Goal: Complete application form: Complete application form

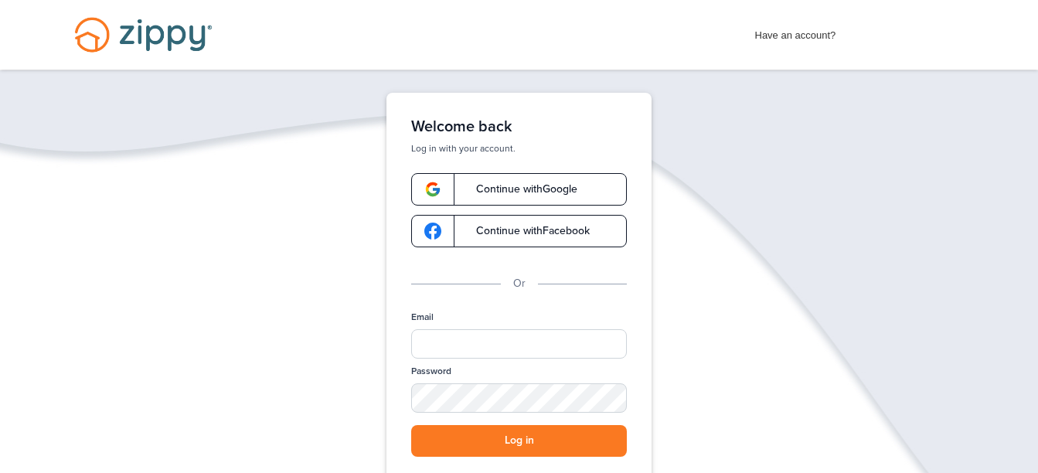
click at [537, 194] on span "Continue with Google" at bounding box center [518, 189] width 117 height 11
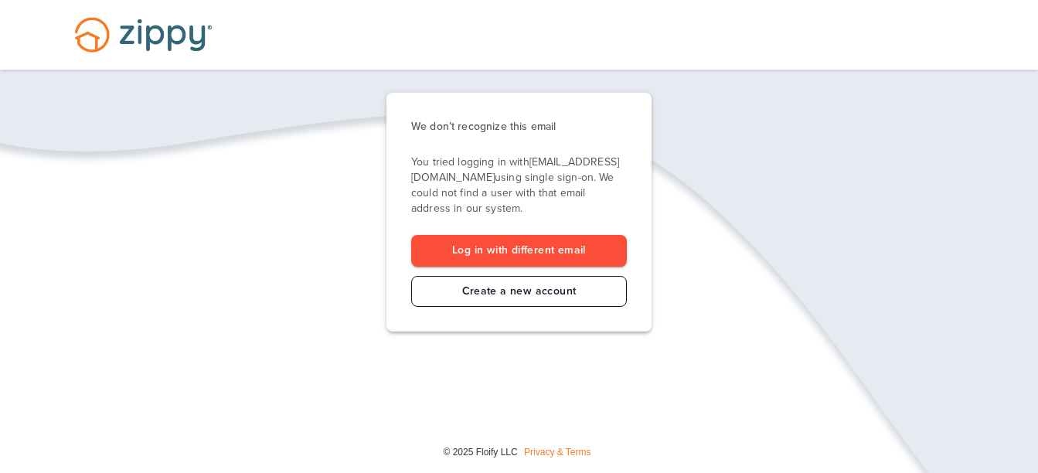
click at [444, 290] on link "Create a new account" at bounding box center [519, 292] width 216 height 32
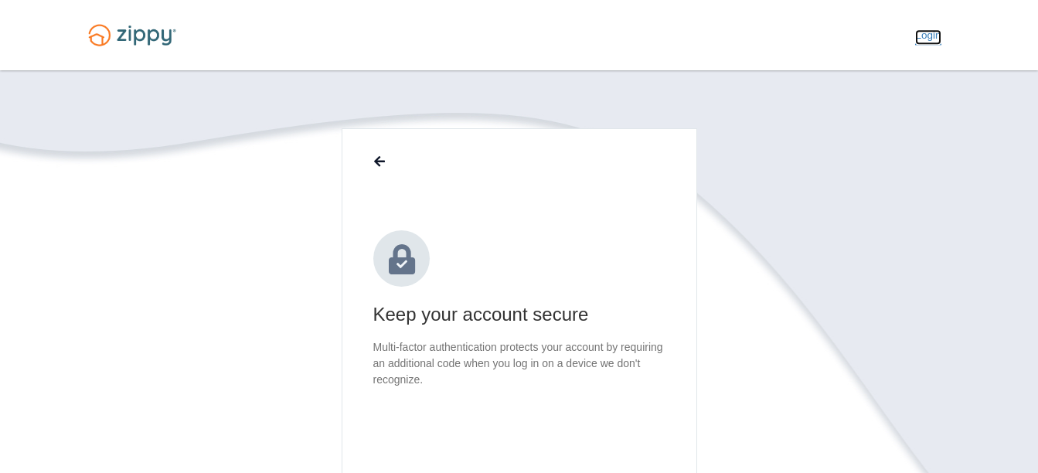
click at [926, 37] on link "Login" at bounding box center [927, 36] width 25 height 15
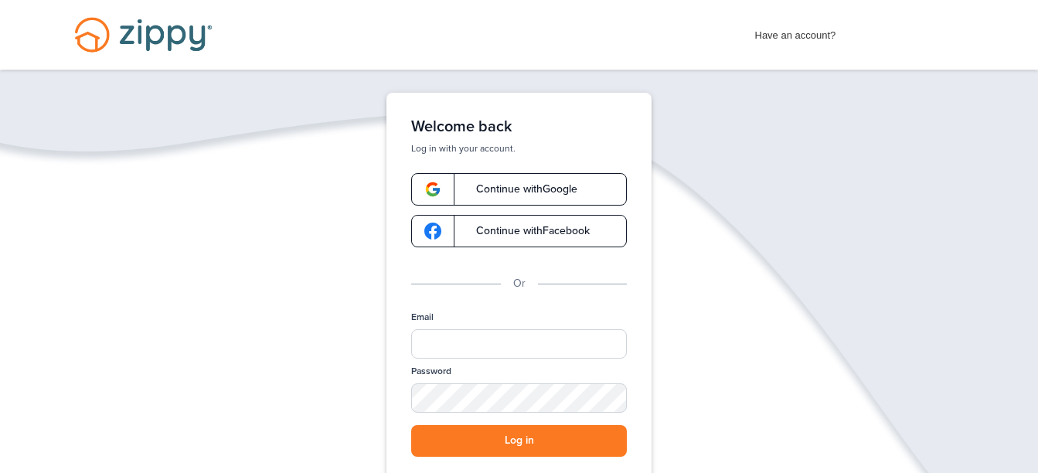
click at [165, 30] on img "Desktop Navigation" at bounding box center [144, 35] width 176 height 70
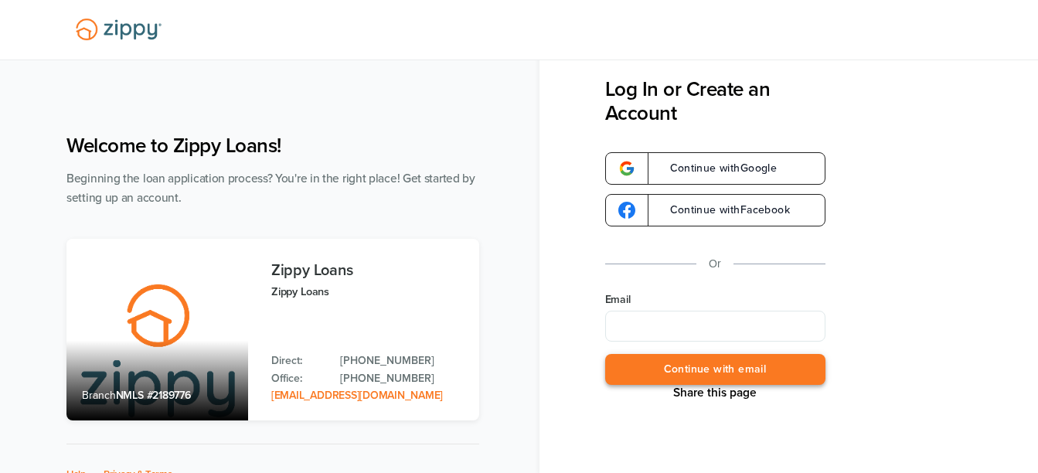
scroll to position [91, 0]
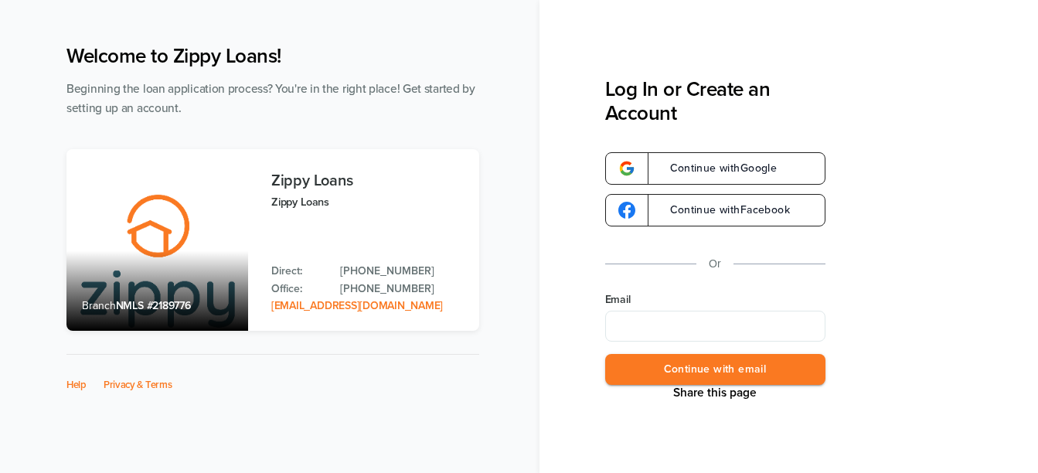
click at [673, 328] on input "Email" at bounding box center [715, 326] width 220 height 31
click at [673, 328] on input "*" at bounding box center [715, 326] width 220 height 31
type input "**********"
drag, startPoint x: 571, startPoint y: 362, endPoint x: 631, endPoint y: 362, distance: 60.3
click at [631, 362] on div "**********" at bounding box center [788, 236] width 499 height 473
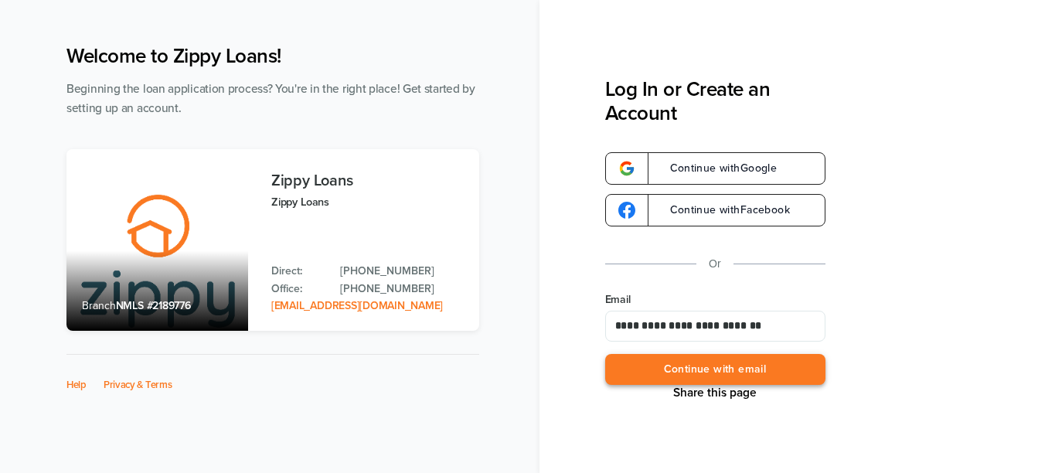
click at [631, 362] on button "Continue with email" at bounding box center [715, 370] width 220 height 32
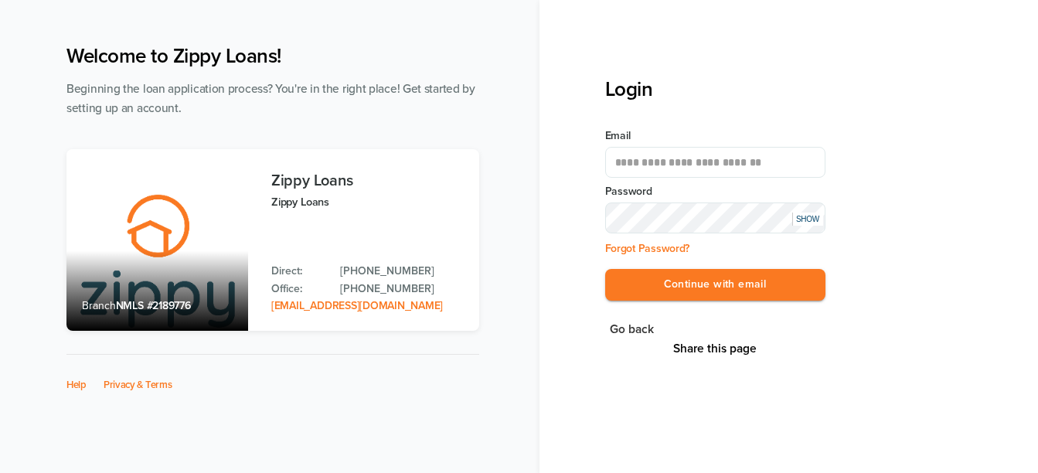
click at [820, 219] on div "SHOW" at bounding box center [807, 218] width 31 height 13
click at [759, 280] on button "Continue with email" at bounding box center [715, 285] width 220 height 32
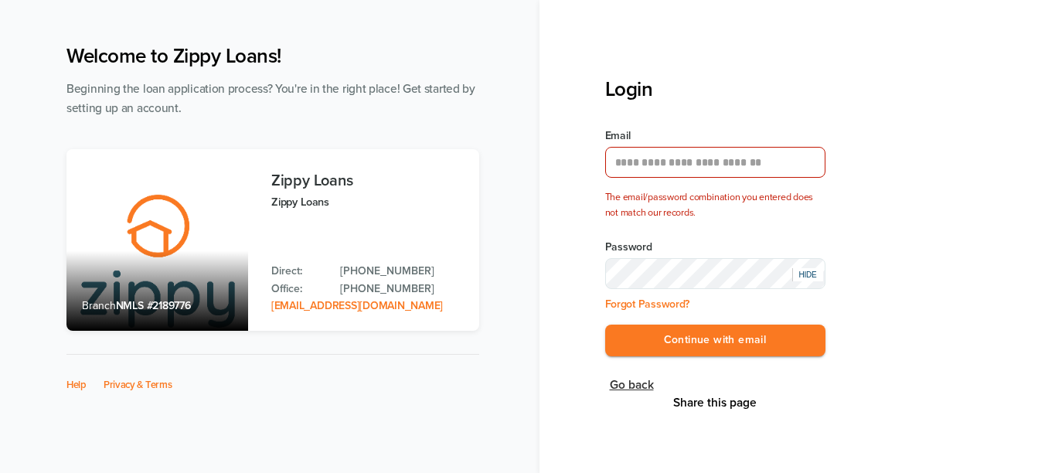
click at [628, 383] on button "Go back" at bounding box center [631, 385] width 53 height 21
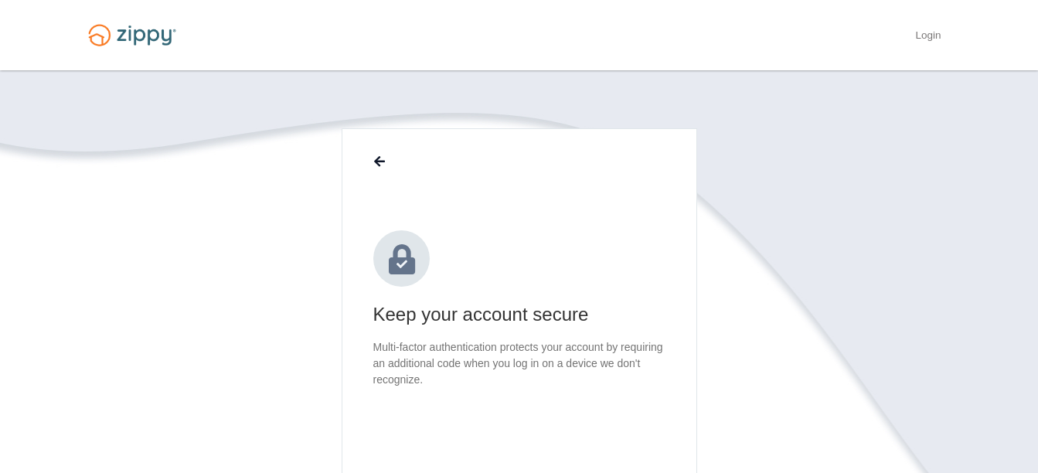
scroll to position [180, 0]
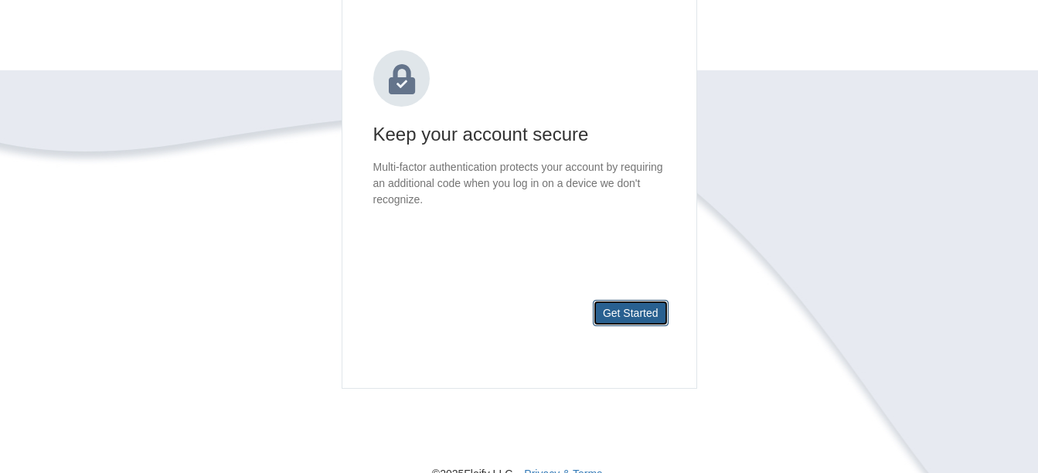
click at [621, 314] on button "Get Started" at bounding box center [631, 313] width 76 height 26
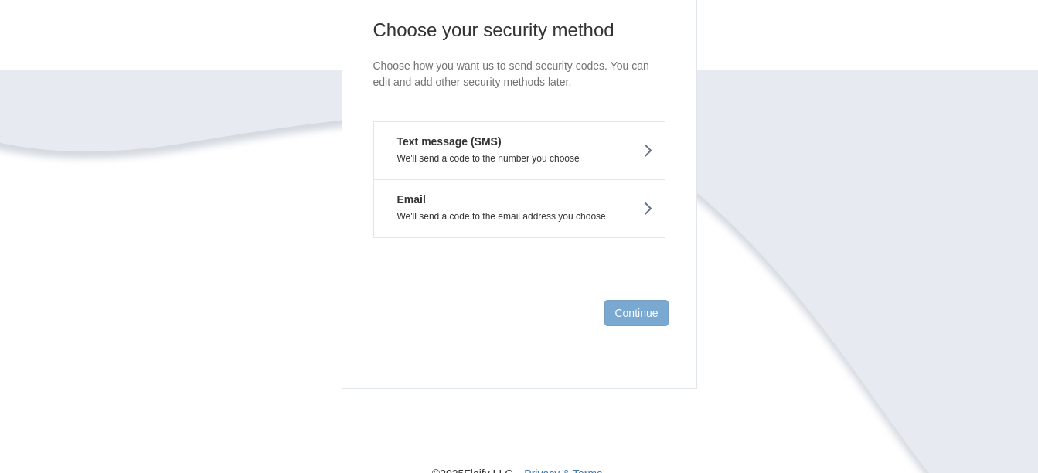
click at [646, 145] on icon at bounding box center [647, 150] width 11 height 17
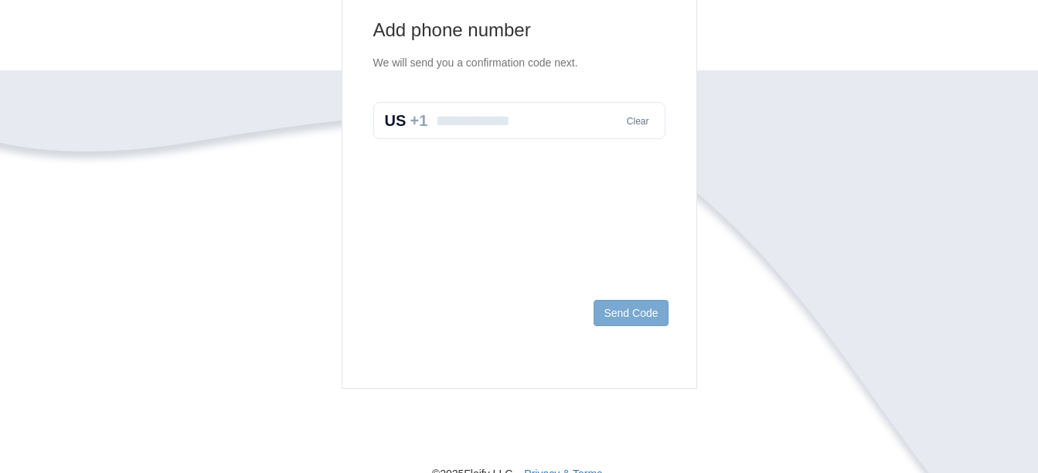
click at [545, 115] on input "text" at bounding box center [519, 120] width 292 height 37
type input "**********"
click at [623, 316] on button "Send Code" at bounding box center [630, 313] width 74 height 26
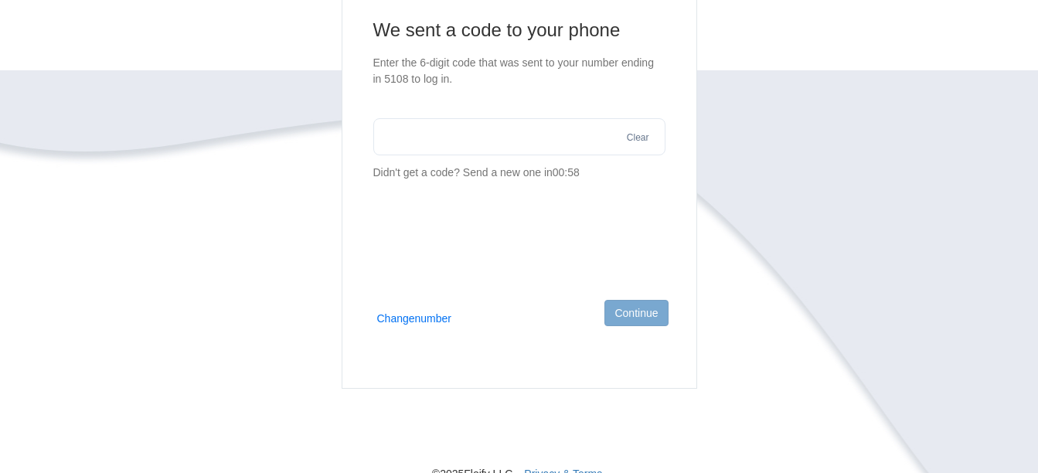
click at [536, 139] on input "text" at bounding box center [519, 136] width 292 height 37
type input "******"
click at [623, 311] on button "Continue" at bounding box center [635, 313] width 63 height 26
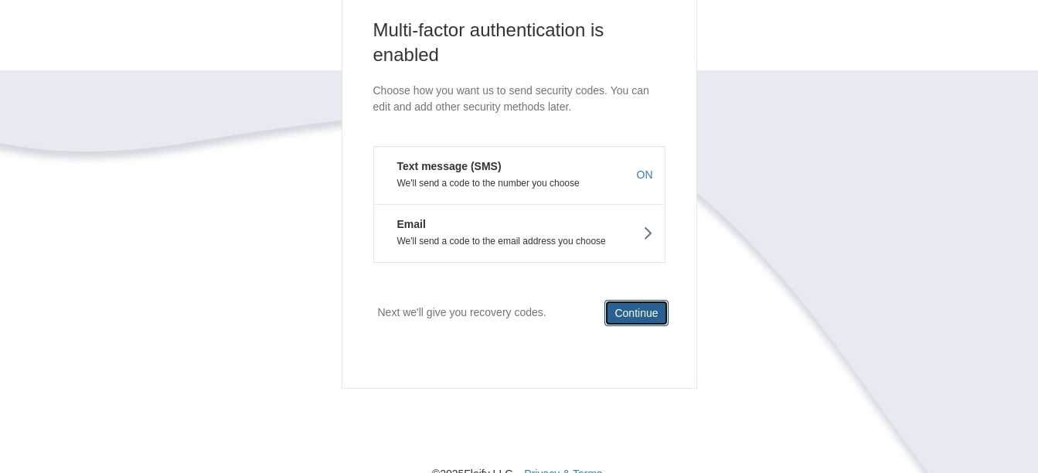
click at [626, 314] on button "Continue" at bounding box center [635, 313] width 63 height 26
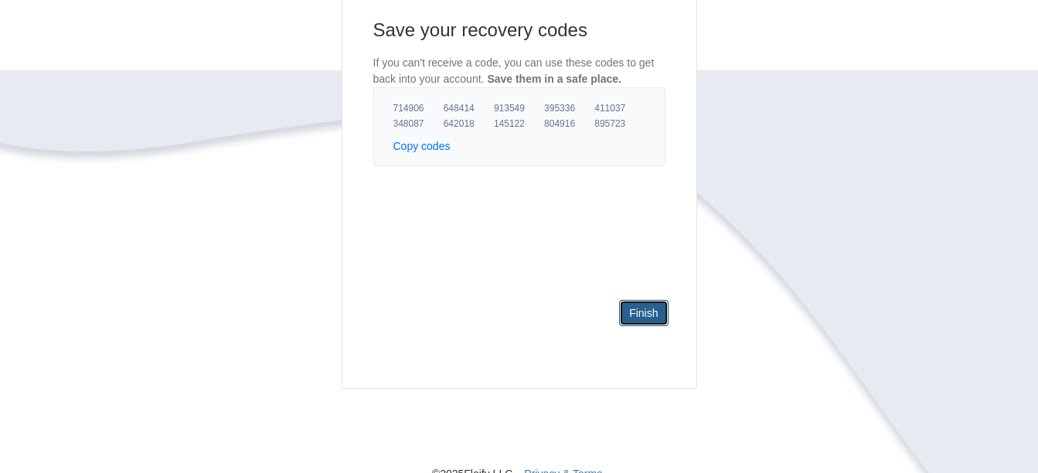
click at [626, 314] on link "Finish" at bounding box center [643, 313] width 49 height 26
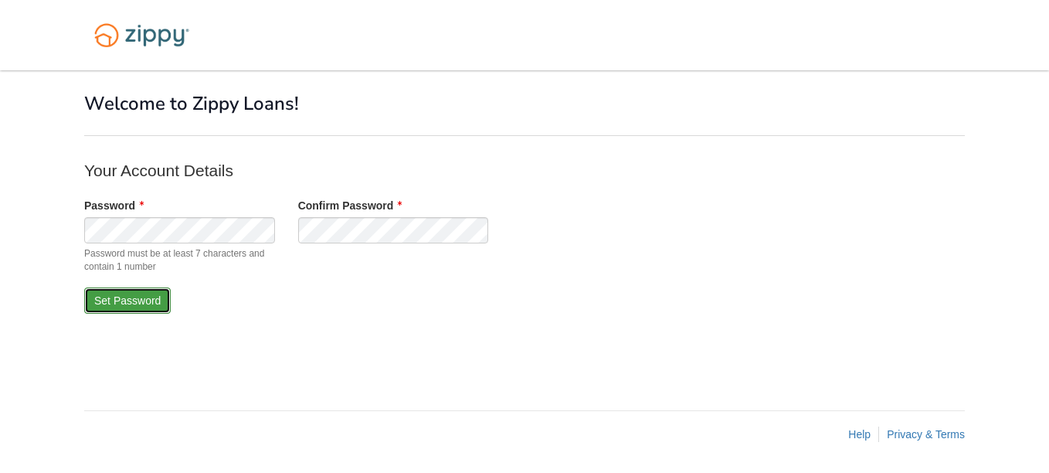
click at [134, 307] on button "Set Password" at bounding box center [127, 300] width 87 height 26
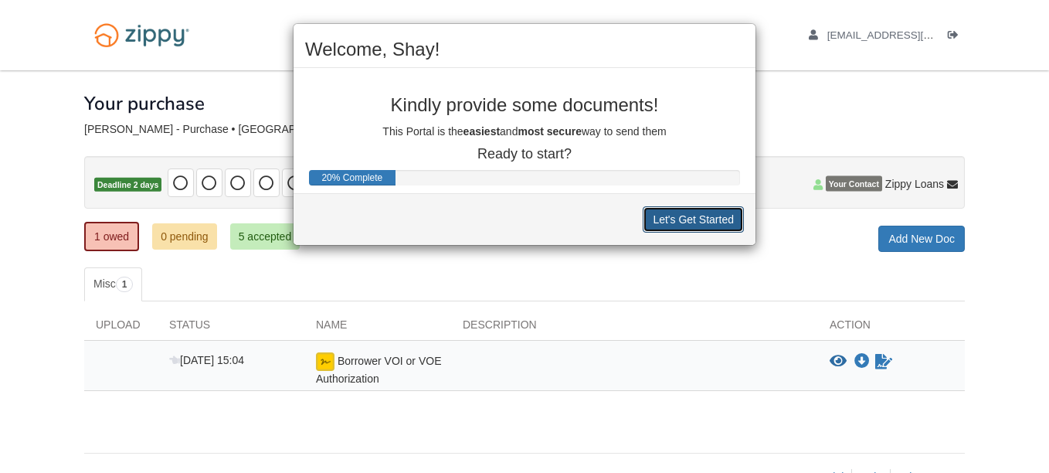
click at [657, 212] on button "Let's Get Started" at bounding box center [693, 219] width 101 height 26
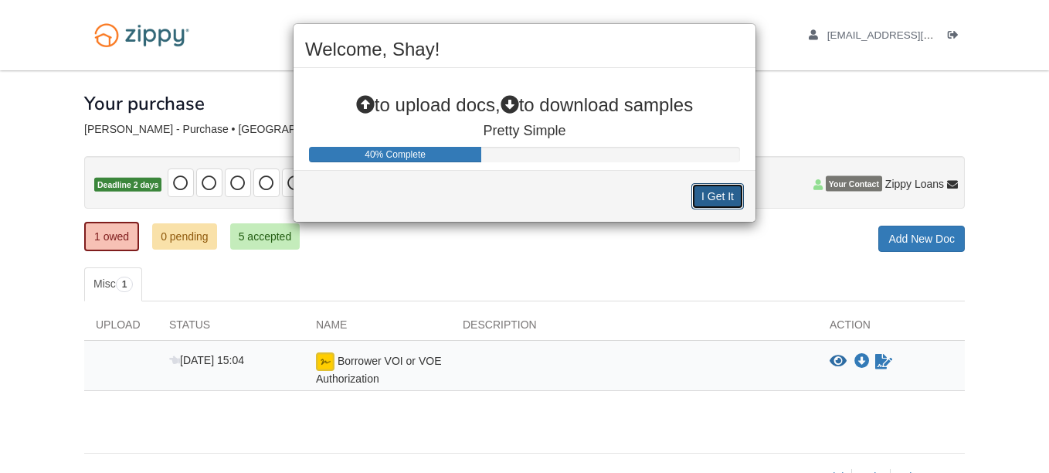
click at [705, 199] on button "I Get It" at bounding box center [717, 196] width 53 height 26
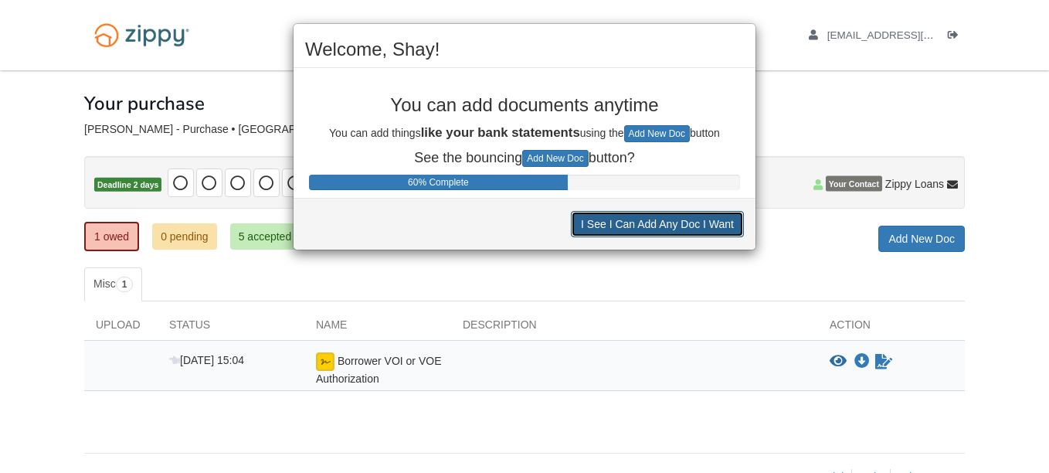
click at [697, 227] on button "I See I Can Add Any Doc I Want" at bounding box center [657, 224] width 173 height 26
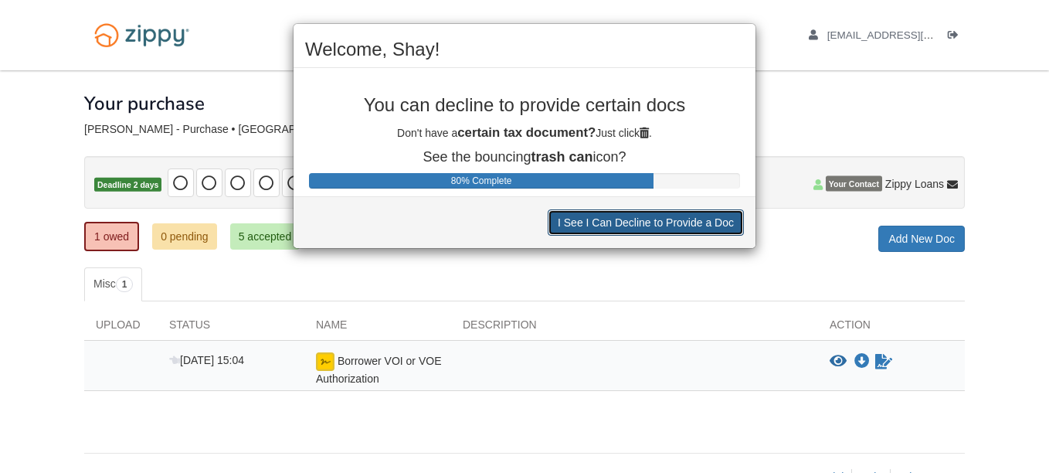
click at [697, 227] on button "I See I Can Decline to Provide a Doc" at bounding box center [646, 222] width 196 height 26
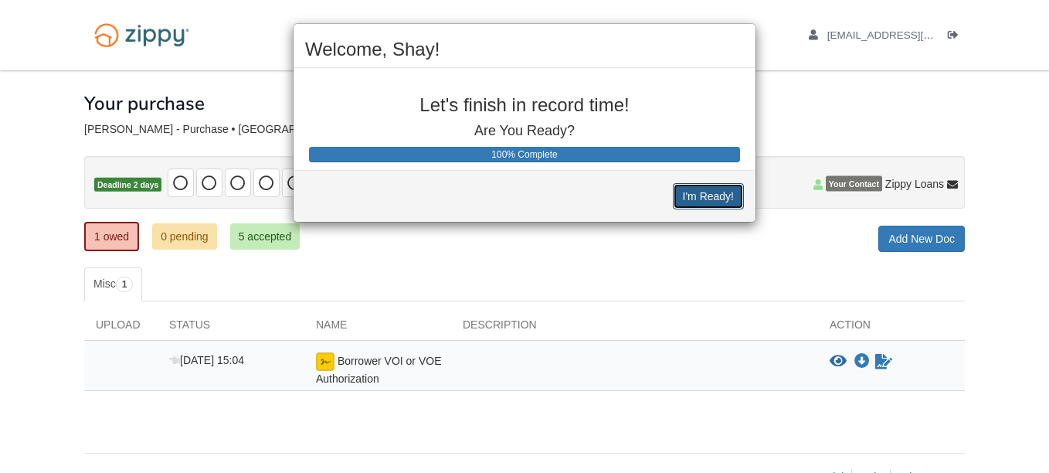
click at [696, 195] on button "I'm Ready!" at bounding box center [708, 196] width 71 height 26
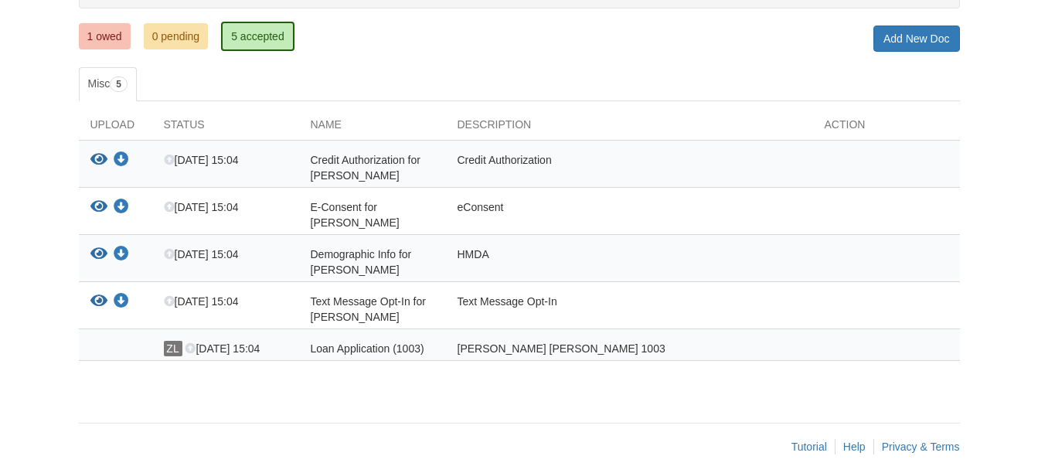
scroll to position [201, 0]
click at [106, 41] on link "1 owed" at bounding box center [105, 35] width 52 height 26
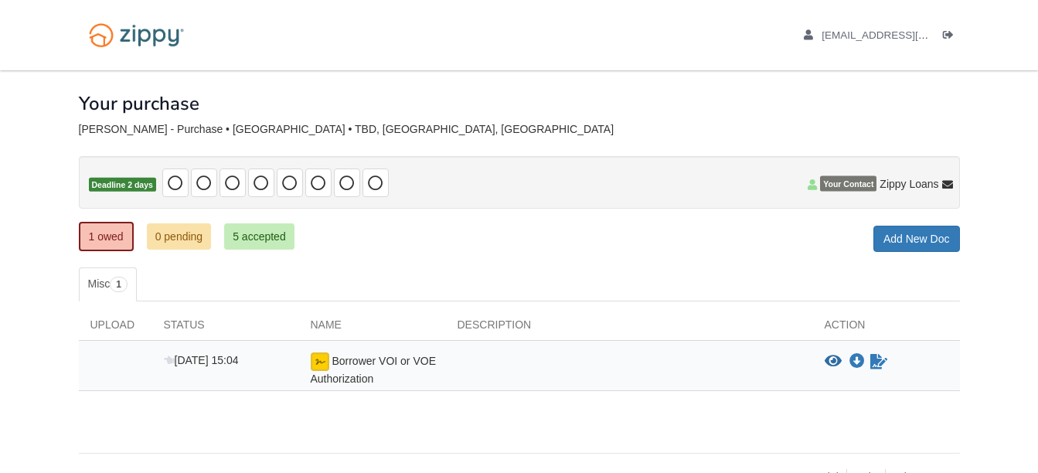
click at [399, 379] on div "Borrower VOI or VOE Authorization" at bounding box center [372, 369] width 147 height 34
click at [317, 365] on img at bounding box center [320, 361] width 19 height 19
click at [830, 362] on icon "View Borrower VOI or VOE Authorization" at bounding box center [832, 361] width 17 height 15
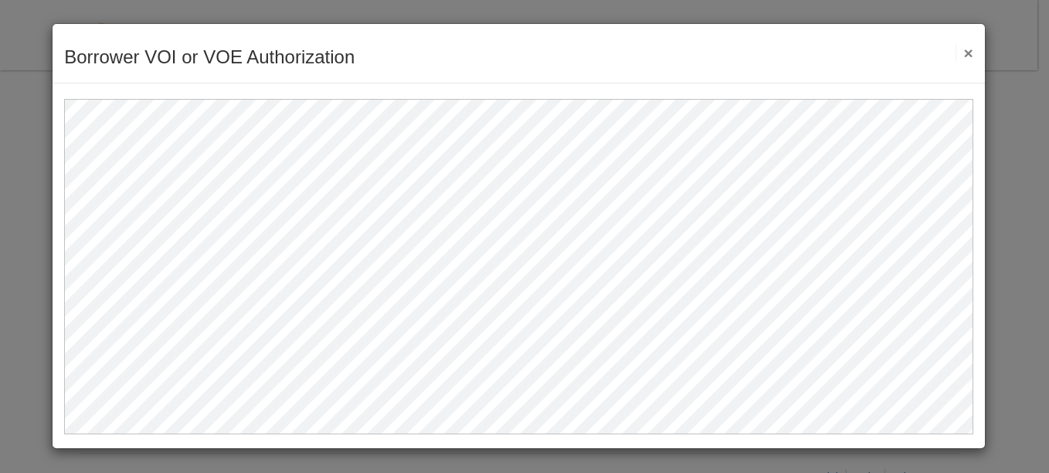
click at [967, 56] on button "×" at bounding box center [965, 53] width 18 height 16
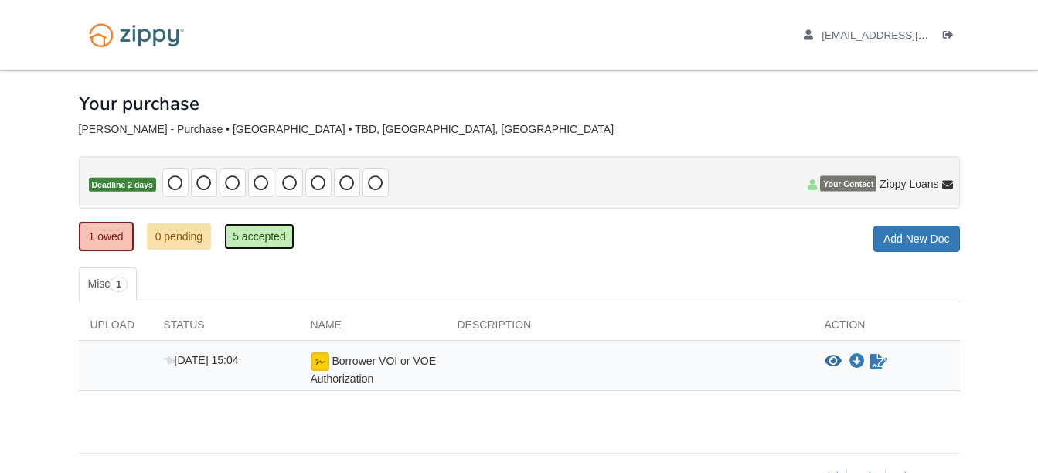
click at [247, 230] on link "5 accepted" at bounding box center [259, 236] width 70 height 26
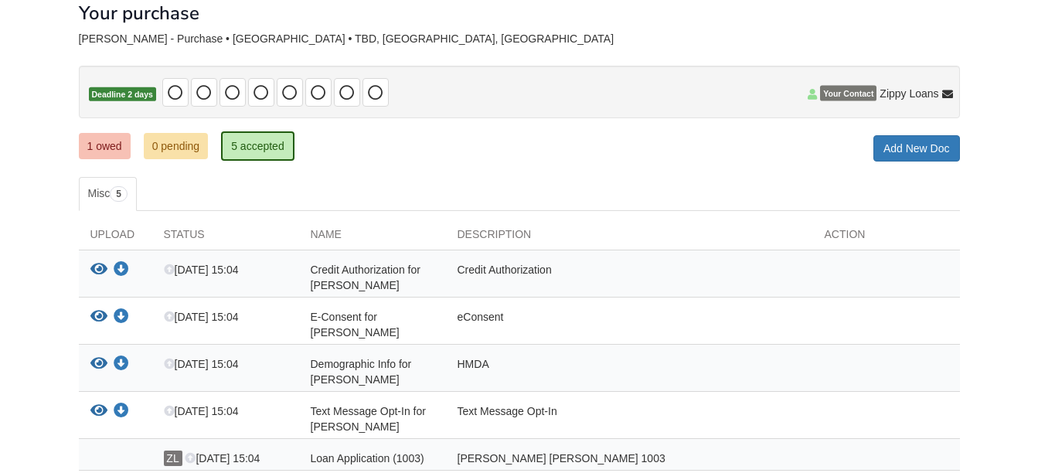
scroll to position [92, 0]
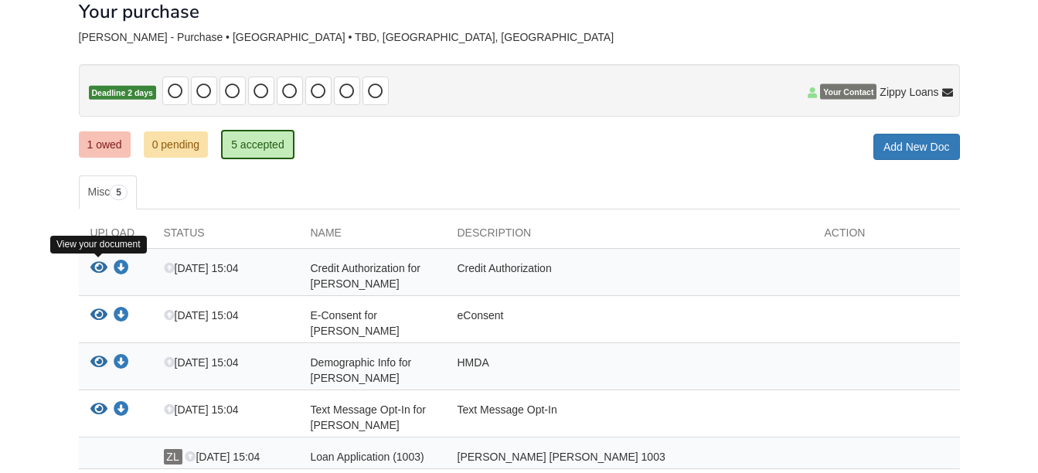
click at [101, 267] on icon "View Credit Authorization for Shay sims" at bounding box center [98, 267] width 17 height 15
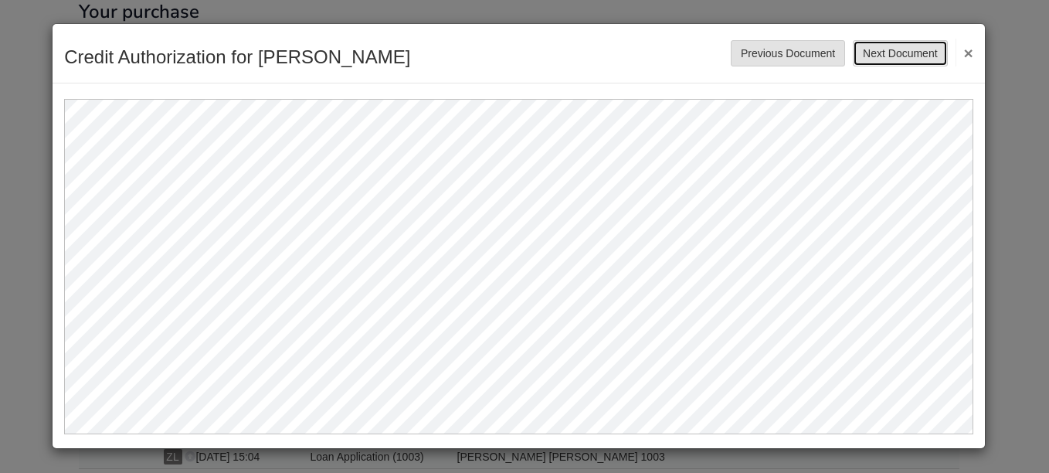
click at [914, 41] on button "Next Document" at bounding box center [900, 53] width 94 height 26
click at [971, 56] on button "×" at bounding box center [965, 53] width 18 height 28
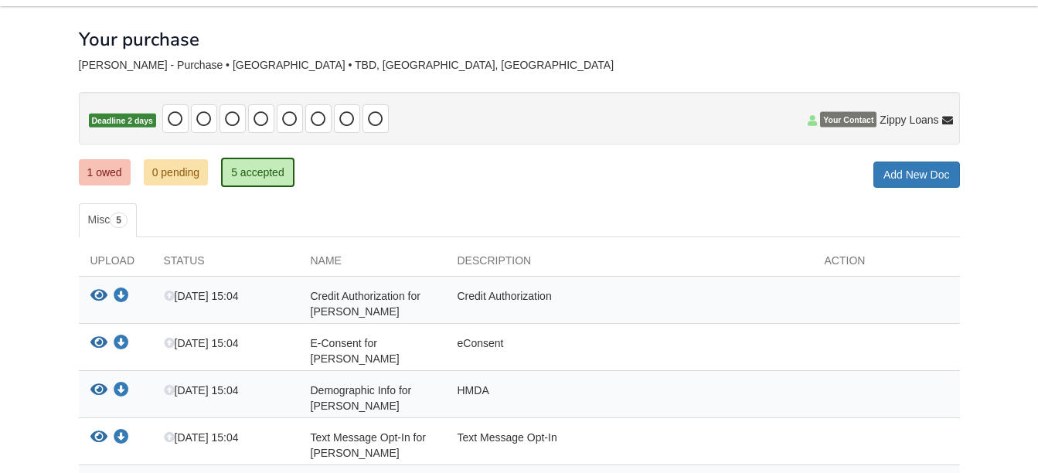
scroll to position [60, 0]
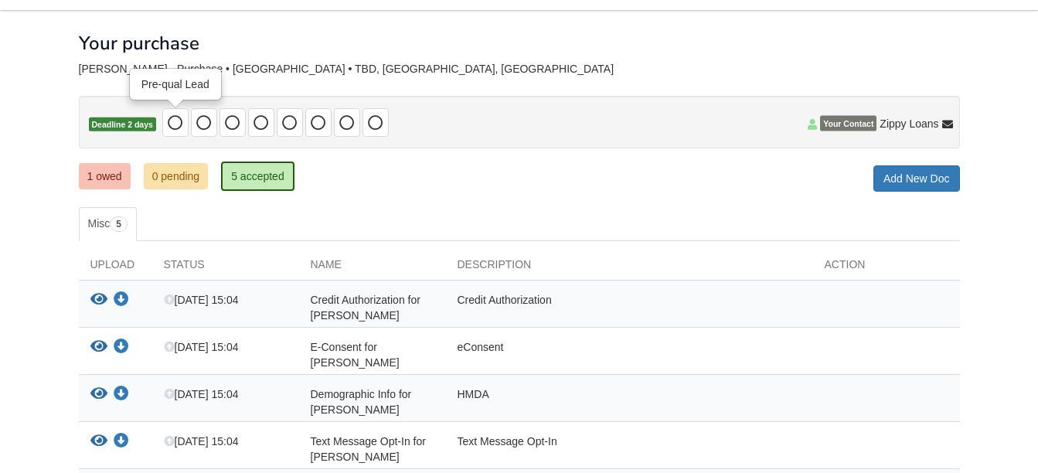
click at [174, 125] on icon at bounding box center [175, 122] width 15 height 15
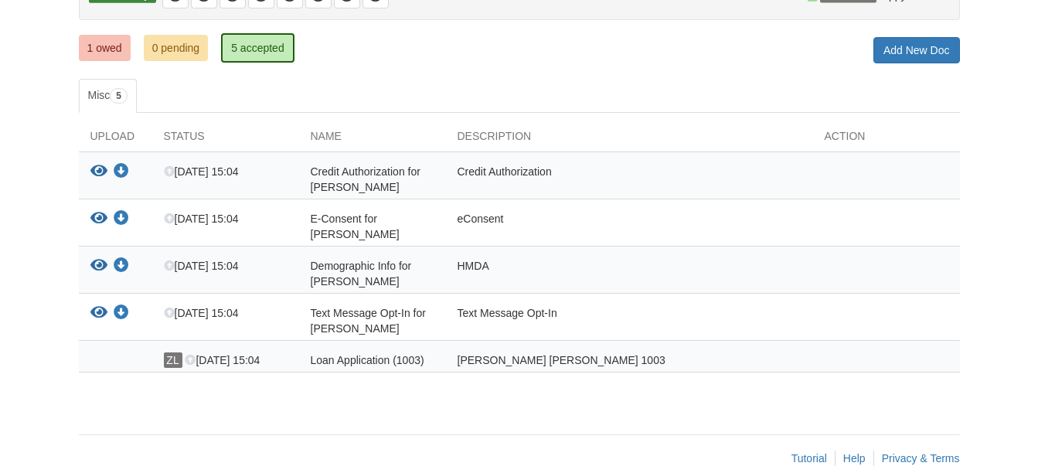
scroll to position [0, 0]
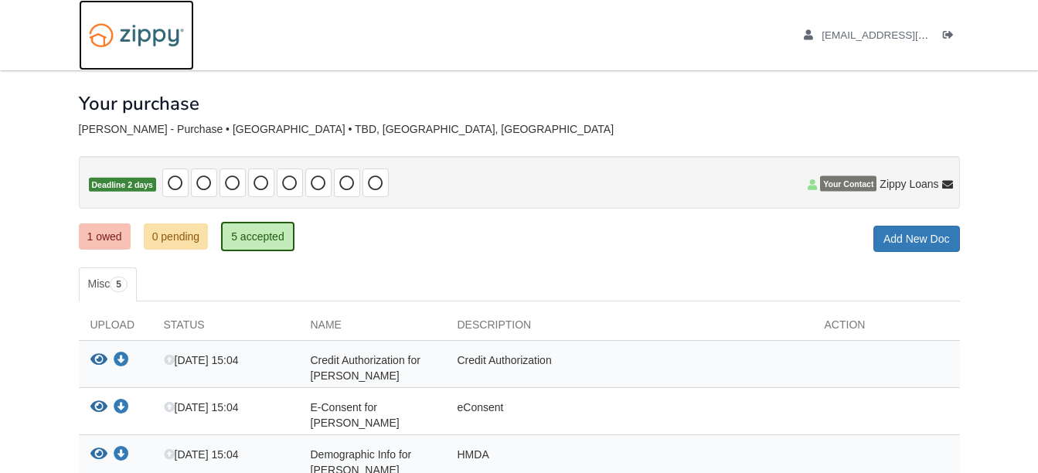
click at [147, 29] on img at bounding box center [136, 34] width 115 height 39
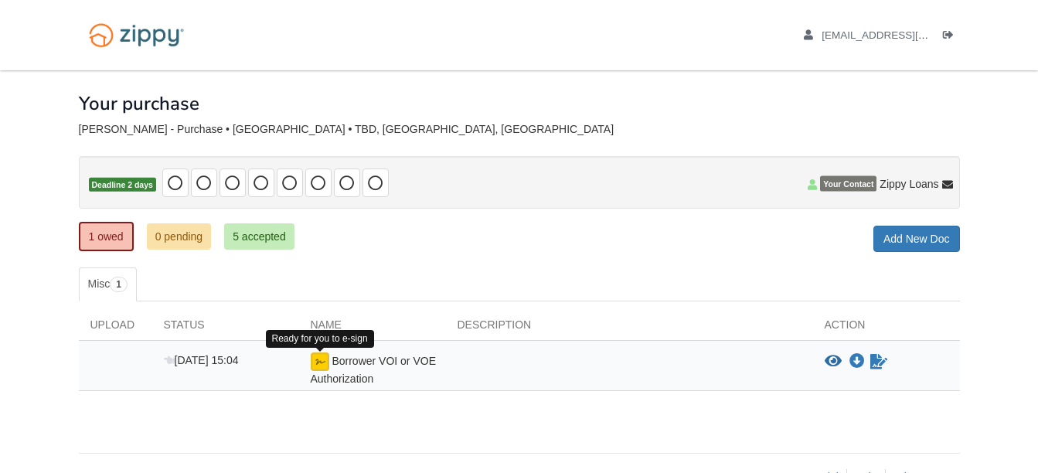
click at [320, 362] on img at bounding box center [320, 361] width 19 height 19
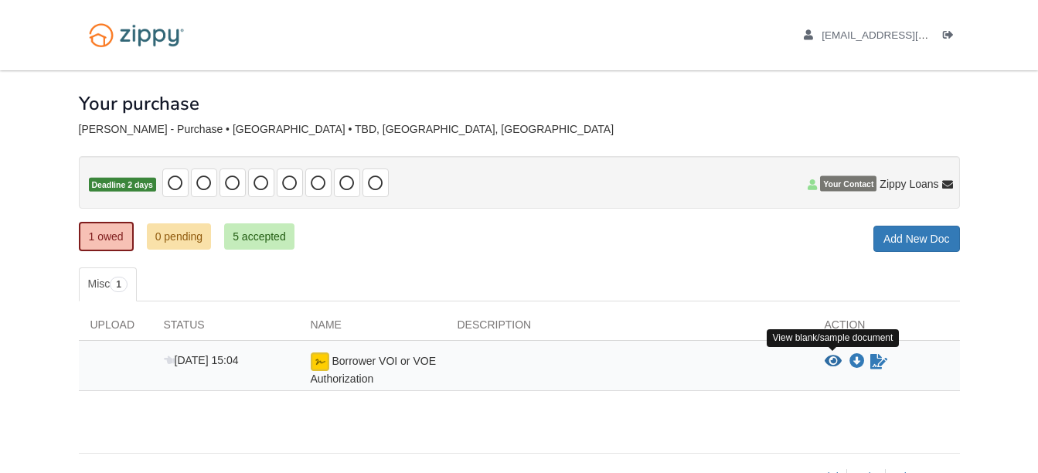
click at [831, 356] on icon "View Borrower VOI or VOE Authorization" at bounding box center [832, 361] width 17 height 15
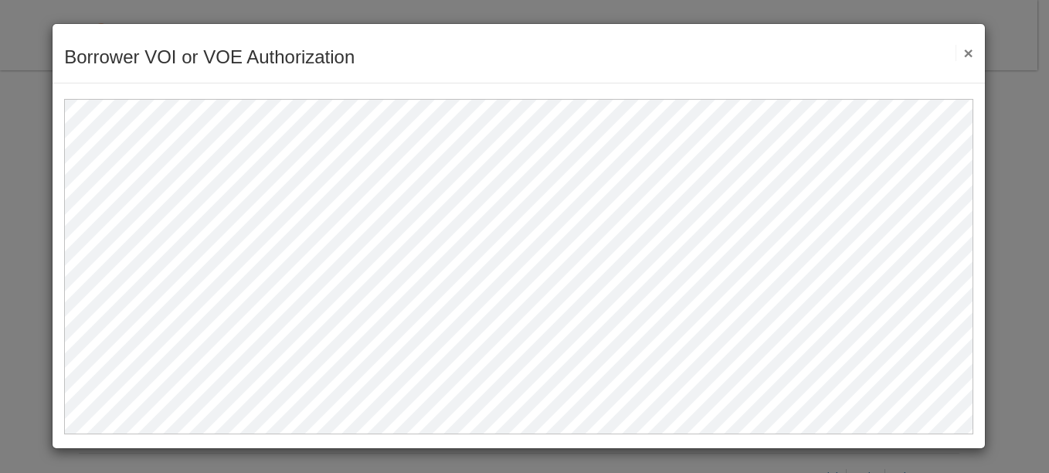
click at [967, 55] on button "×" at bounding box center [965, 53] width 18 height 16
